Goal: Task Accomplishment & Management: Manage account settings

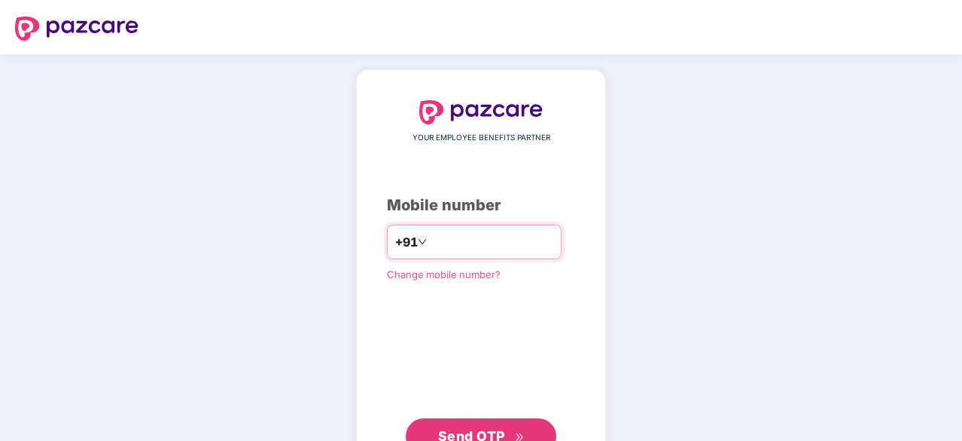
type input "**********"
click at [459, 414] on span "Send OTP" at bounding box center [481, 434] width 87 height 21
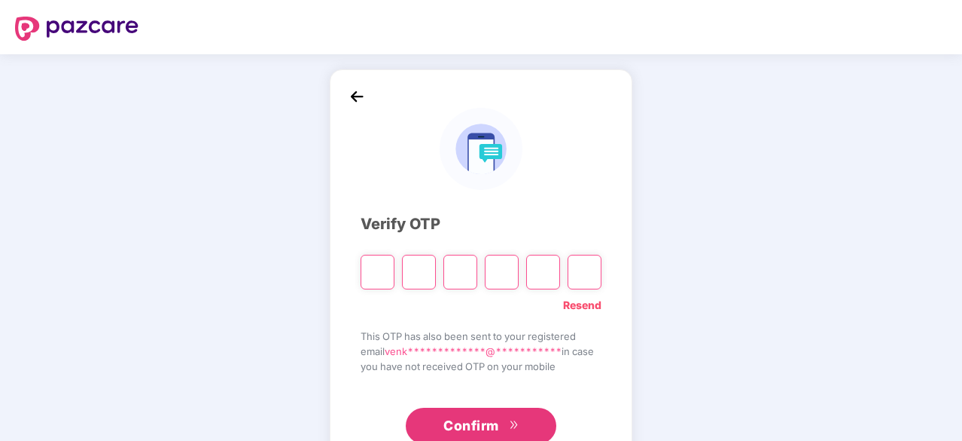
paste input "*"
type input "*"
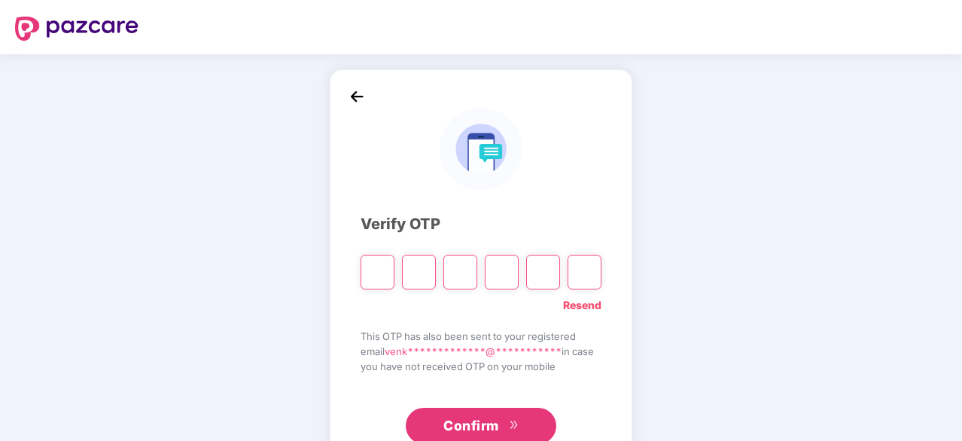
type input "*"
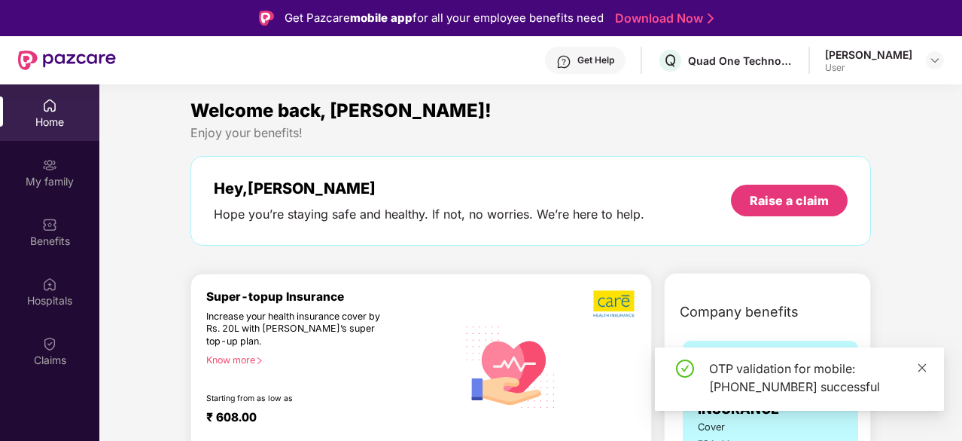
click at [920, 371] on icon "close" at bounding box center [922, 367] width 11 height 11
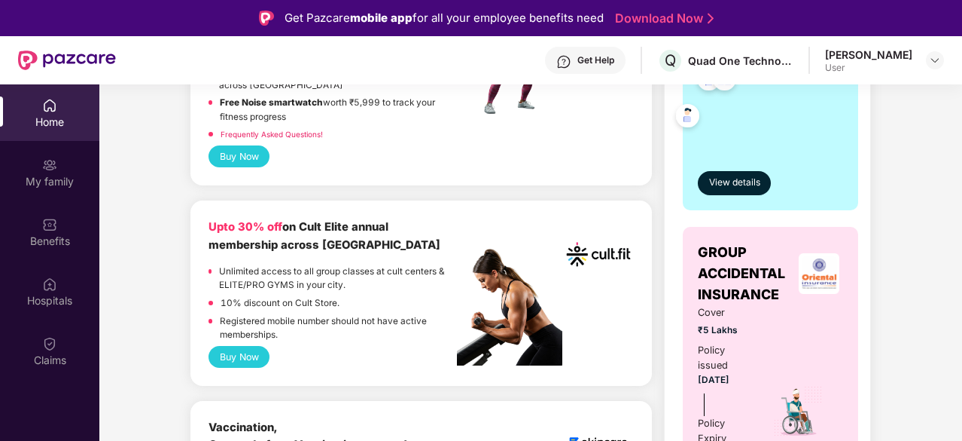
scroll to position [602, 0]
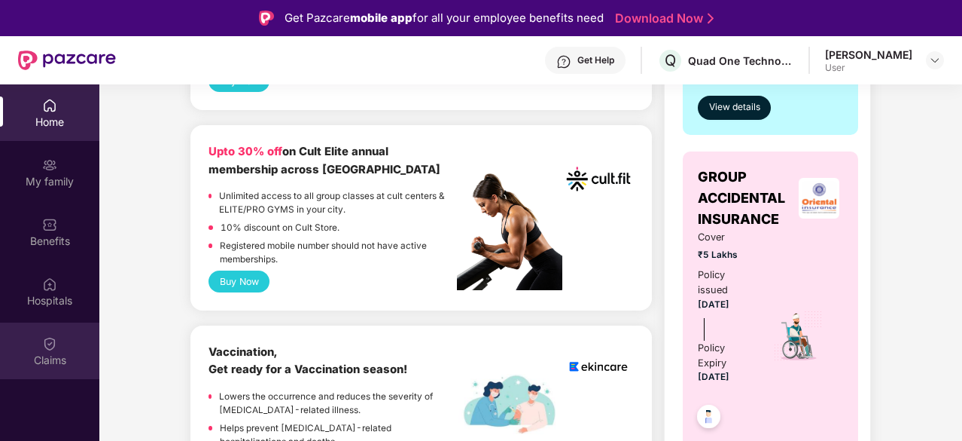
click at [55, 354] on div "Claims" at bounding box center [49, 359] width 99 height 15
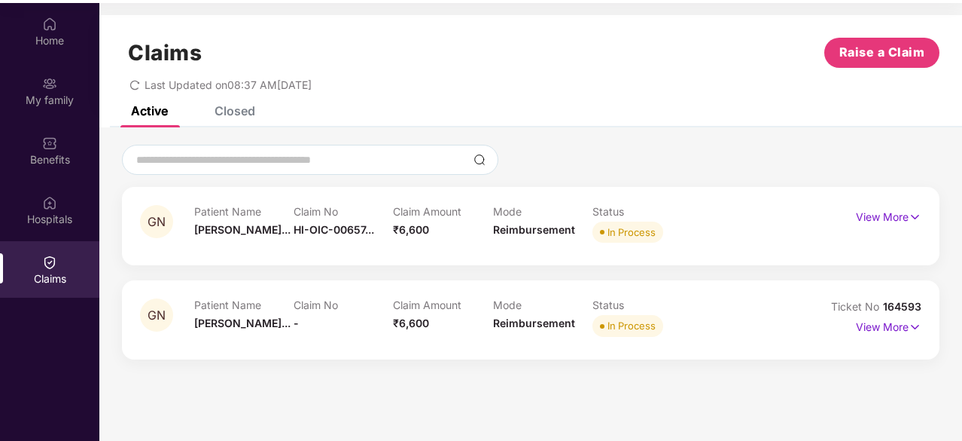
scroll to position [84, 0]
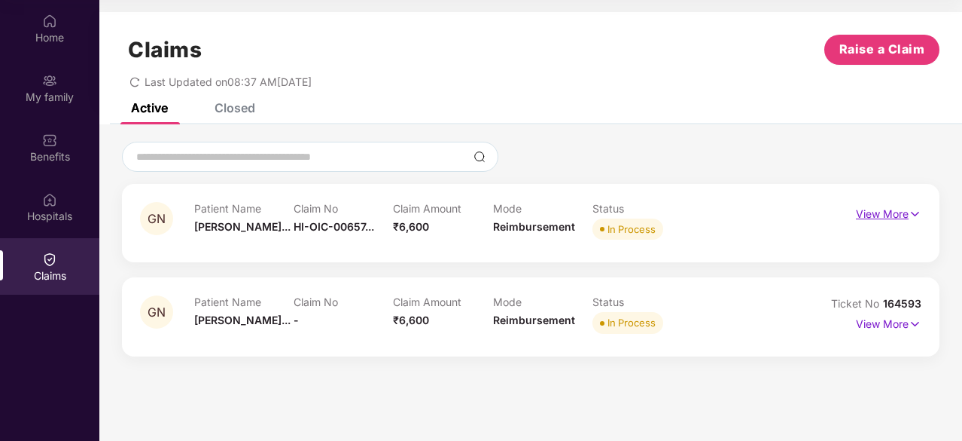
click at [898, 212] on p "View More" at bounding box center [889, 212] width 66 height 20
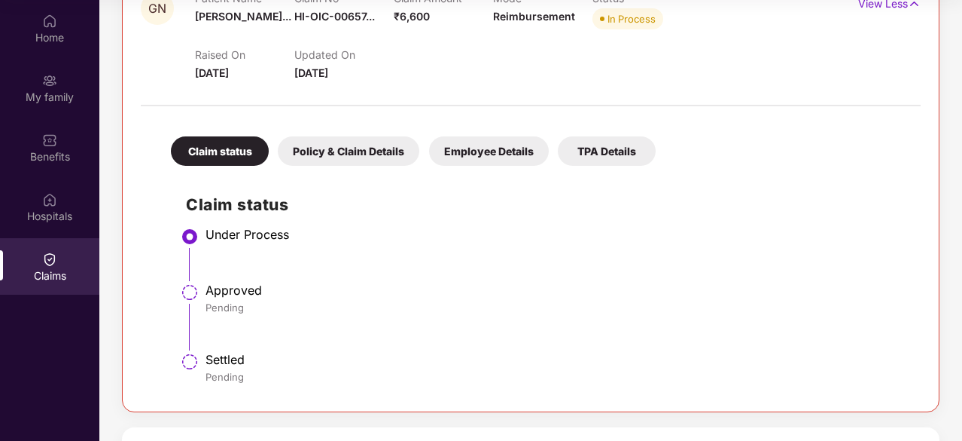
scroll to position [290, 0]
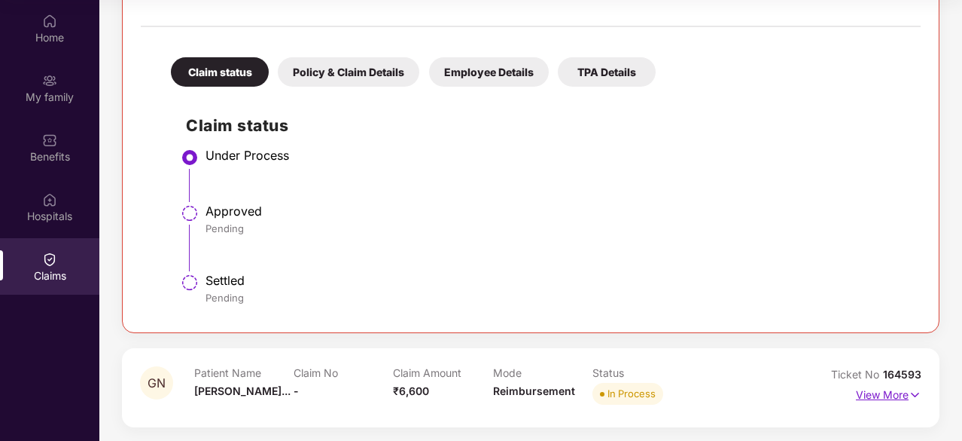
click at [859, 394] on p "View More" at bounding box center [889, 393] width 66 height 20
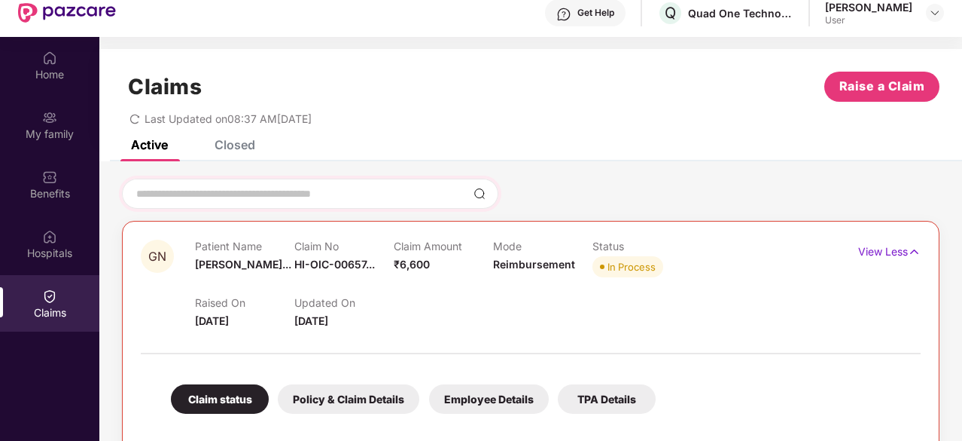
scroll to position [0, 0]
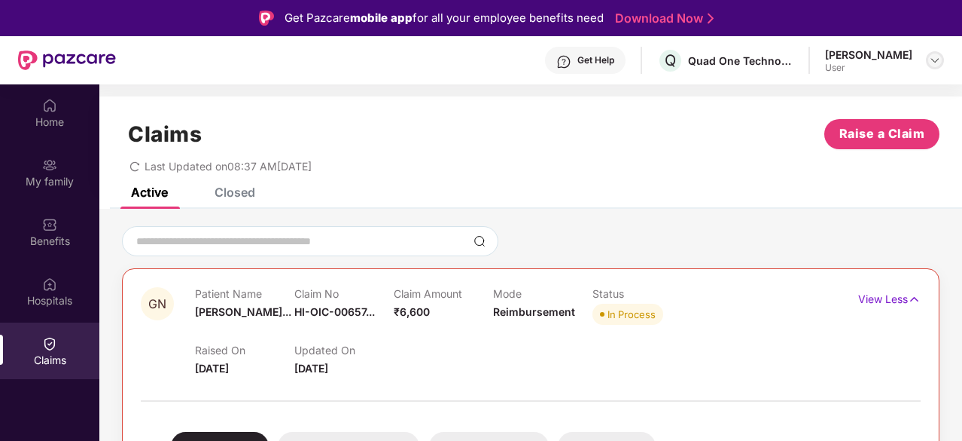
click at [935, 56] on img at bounding box center [935, 60] width 12 height 12
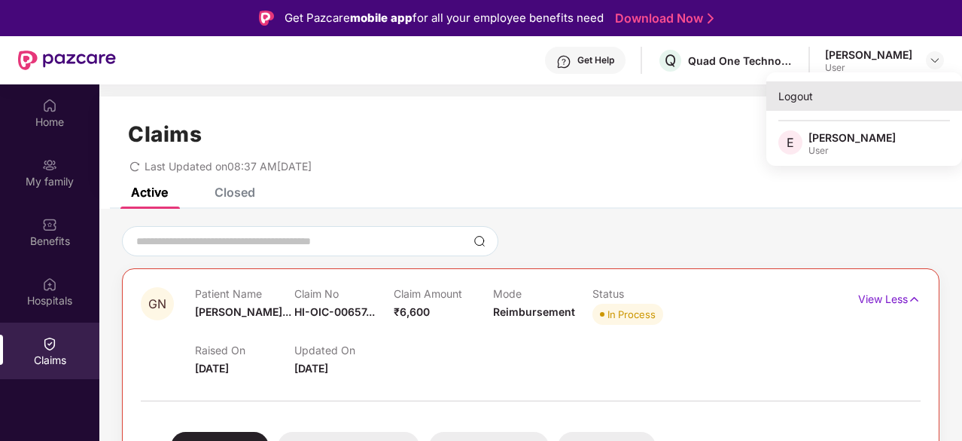
click at [800, 102] on div "Logout" at bounding box center [865, 95] width 196 height 29
